Goal: Task Accomplishment & Management: Manage account settings

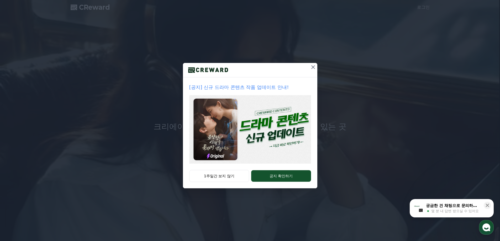
click at [315, 66] on icon at bounding box center [313, 67] width 6 height 6
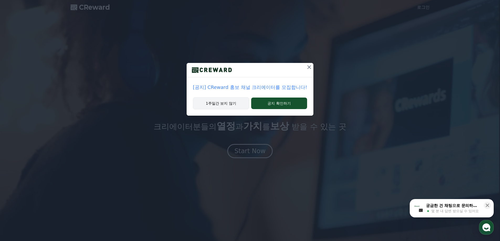
click at [236, 104] on button "1주일간 보지 않기" at bounding box center [221, 103] width 56 height 12
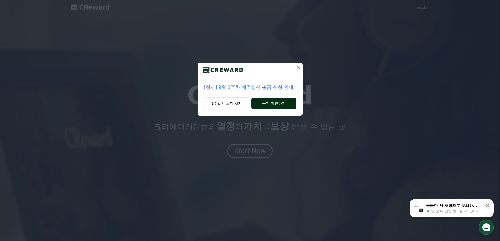
click at [278, 100] on button "공지 확인하기" at bounding box center [274, 104] width 45 height 12
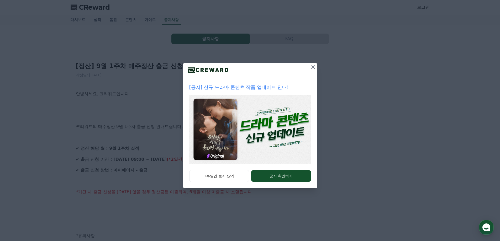
click at [315, 68] on icon at bounding box center [313, 67] width 6 height 6
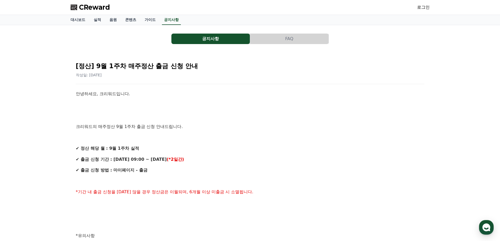
click at [84, 9] on span "CReward" at bounding box center [94, 7] width 31 height 8
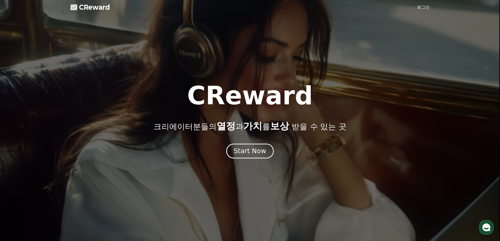
click at [243, 146] on button "Start Now" at bounding box center [250, 151] width 48 height 15
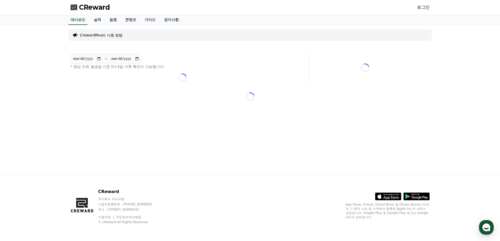
click at [429, 11] on div "로그인" at bounding box center [423, 7] width 13 height 8
click at [425, 9] on link "로그인" at bounding box center [423, 7] width 13 height 6
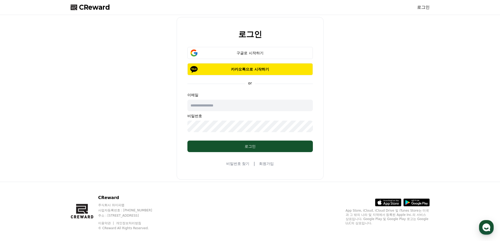
click at [261, 60] on div "구글로 시작하기 카카오톡으로 시작하기" at bounding box center [251, 61] width 126 height 28
click at [261, 54] on div "구글로 시작하기" at bounding box center [250, 52] width 110 height 5
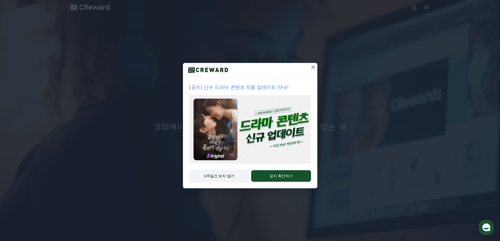
click at [232, 178] on button "1주일간 보지 않기" at bounding box center [219, 176] width 60 height 12
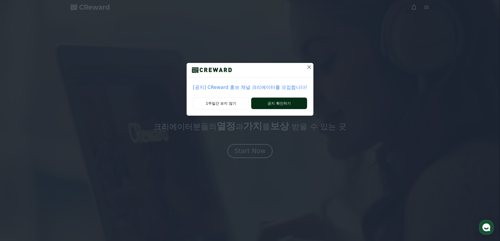
click at [279, 107] on button "공지 확인하기" at bounding box center [279, 104] width 56 height 12
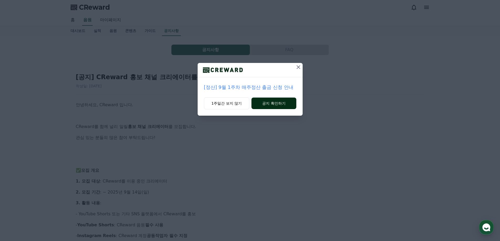
click at [271, 106] on button "공지 확인하기" at bounding box center [274, 104] width 45 height 12
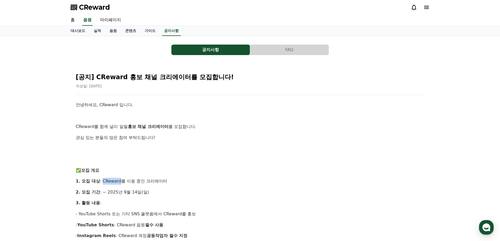
drag, startPoint x: 118, startPoint y: 183, endPoint x: 103, endPoint y: 181, distance: 15.6
click at [103, 181] on p "1. 모집 대상 : CReward를 이용 중인 크리에이터" at bounding box center [250, 181] width 349 height 7
click at [76, 32] on link "대시보드" at bounding box center [77, 31] width 23 height 10
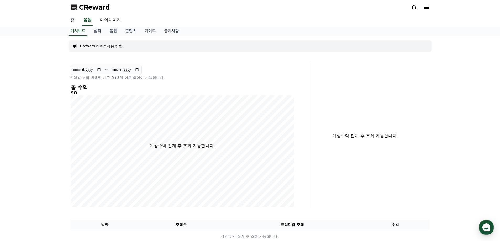
click at [72, 20] on link "홈" at bounding box center [72, 20] width 13 height 11
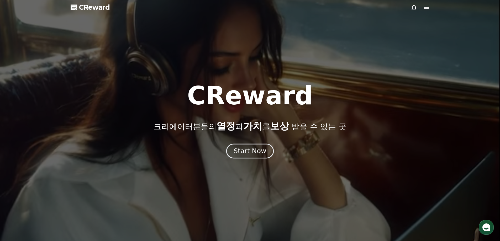
click at [247, 149] on div "Start Now" at bounding box center [250, 151] width 33 height 9
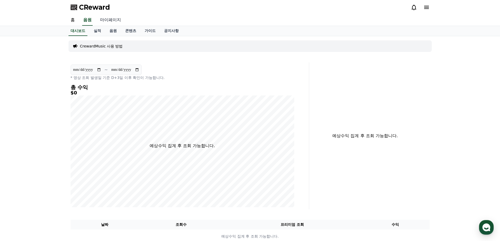
click at [106, 20] on link "마이페이지" at bounding box center [110, 20] width 29 height 11
select select "**********"
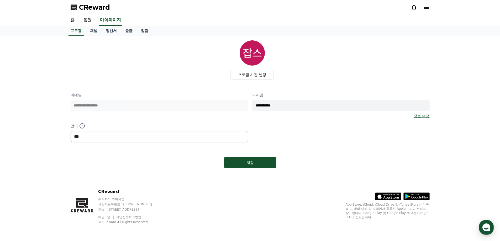
click at [104, 137] on select "*** ******* ***" at bounding box center [160, 136] width 178 height 11
click at [245, 162] on div "저장" at bounding box center [251, 162] width 32 height 5
select select "**********"
click at [95, 31] on link "채널" at bounding box center [94, 31] width 16 height 10
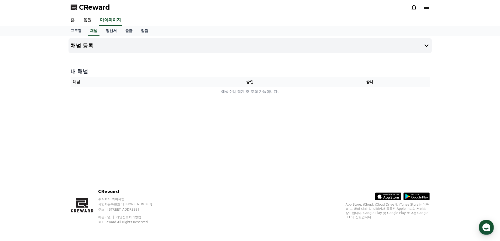
click at [424, 42] on button "채널 등록" at bounding box center [251, 45] width 364 height 15
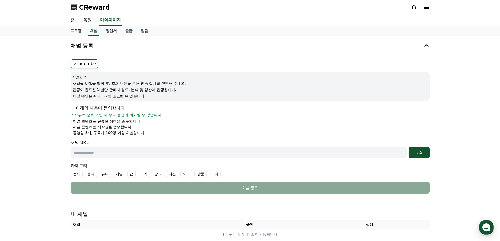
click at [77, 33] on link "프로필" at bounding box center [75, 31] width 19 height 10
select select "**********"
